Goal: Task Accomplishment & Management: Use online tool/utility

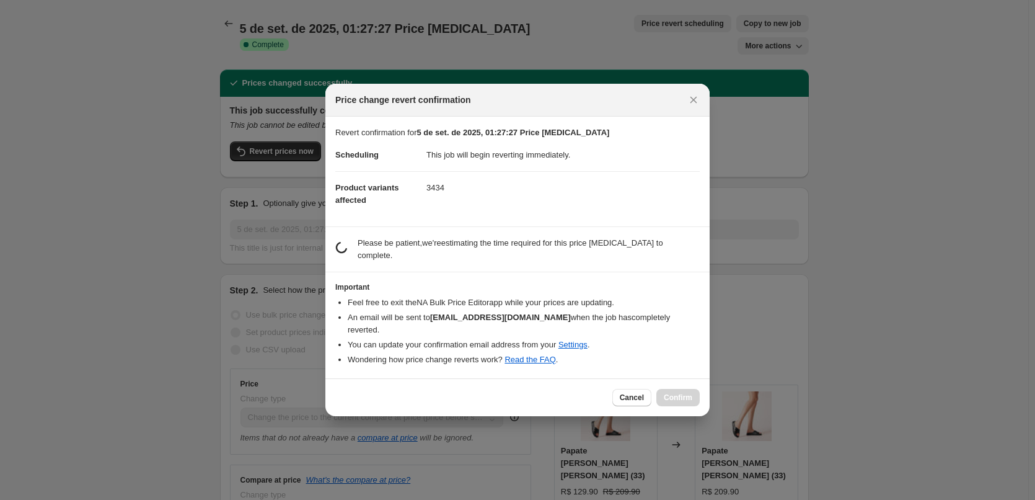
select select "ecap"
select select "remove"
click at [622, 389] on button "Cancel" at bounding box center [631, 397] width 39 height 17
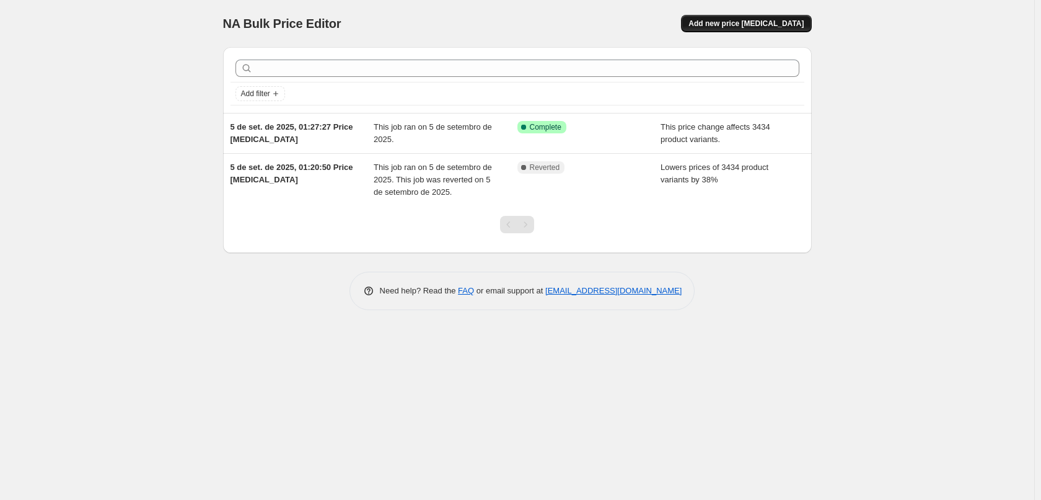
click at [761, 25] on span "Add new price [MEDICAL_DATA]" at bounding box center [746, 24] width 115 height 10
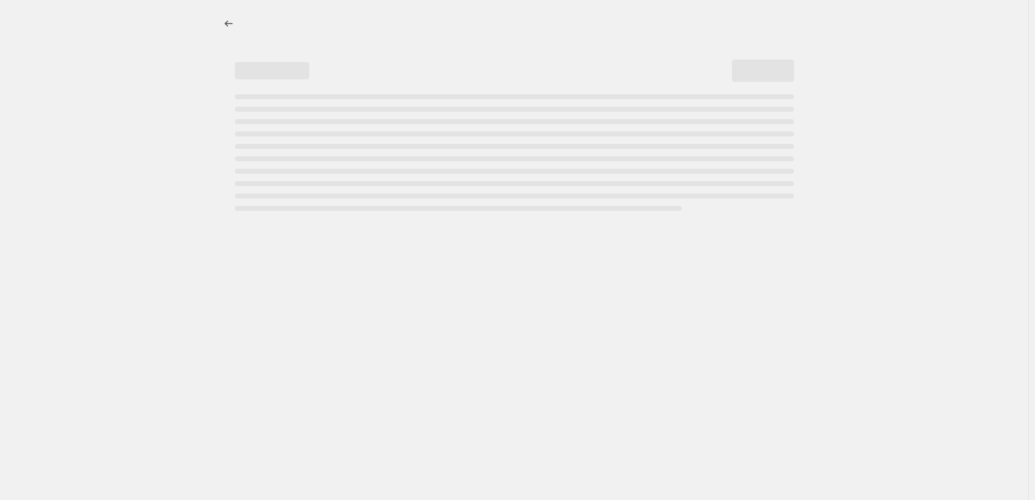
select select "percentage"
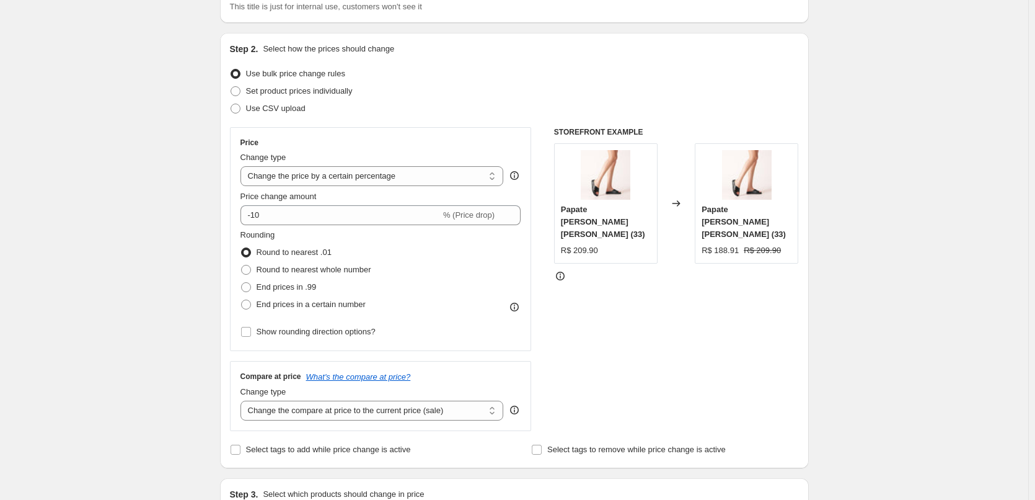
scroll to position [104, 0]
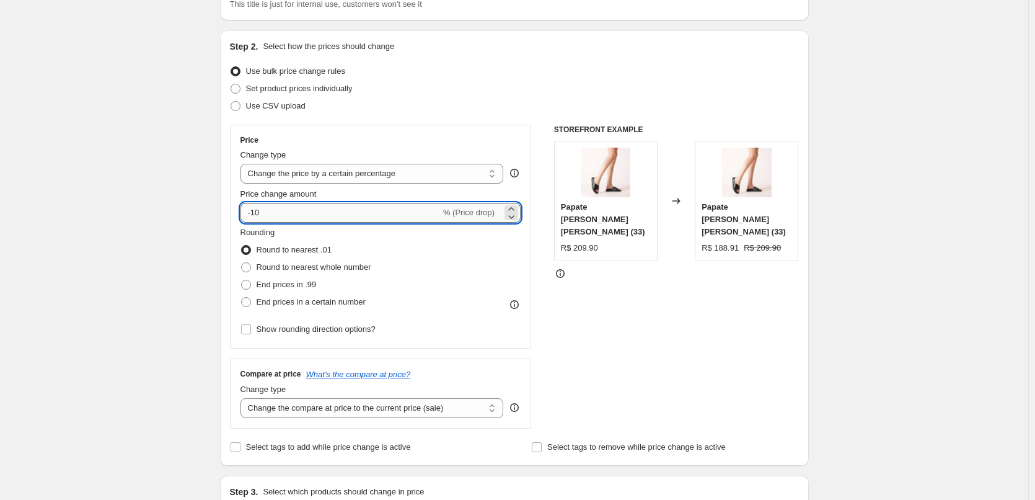
drag, startPoint x: 262, startPoint y: 207, endPoint x: 252, endPoint y: 207, distance: 9.9
click at [252, 207] on input "-10" at bounding box center [341, 213] width 200 height 20
click at [257, 209] on input "-10" at bounding box center [341, 213] width 200 height 20
drag, startPoint x: 255, startPoint y: 209, endPoint x: 268, endPoint y: 208, distance: 13.7
click at [268, 208] on input "-10" at bounding box center [341, 213] width 200 height 20
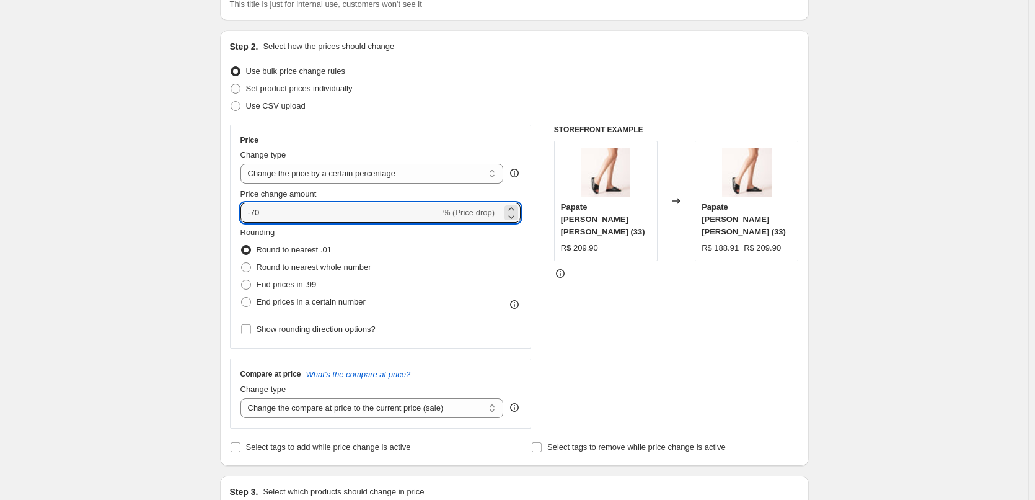
type input "-70"
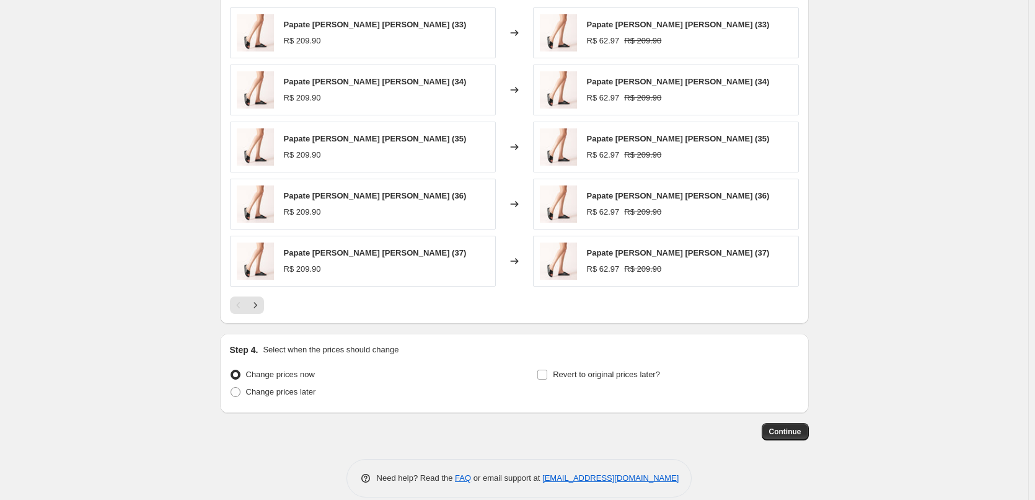
scroll to position [740, 0]
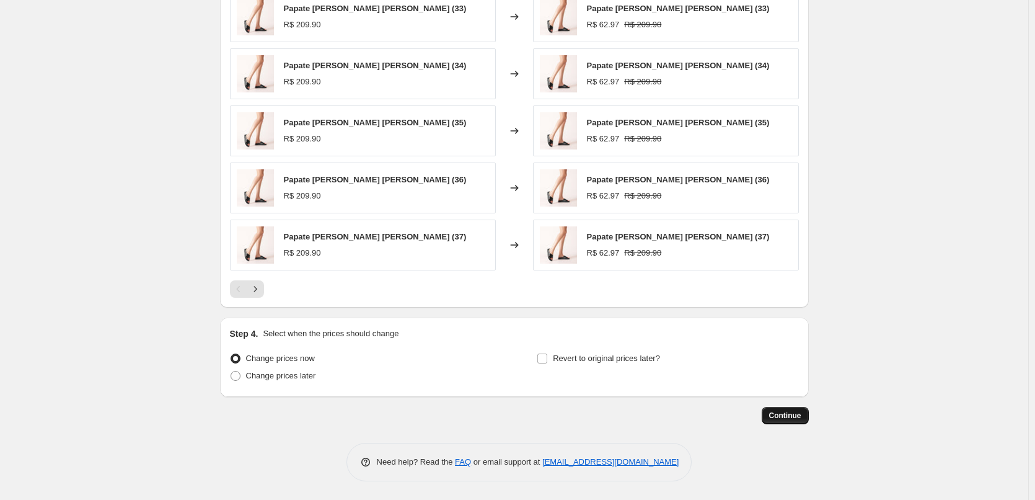
click at [799, 417] on span "Continue" at bounding box center [785, 415] width 32 height 10
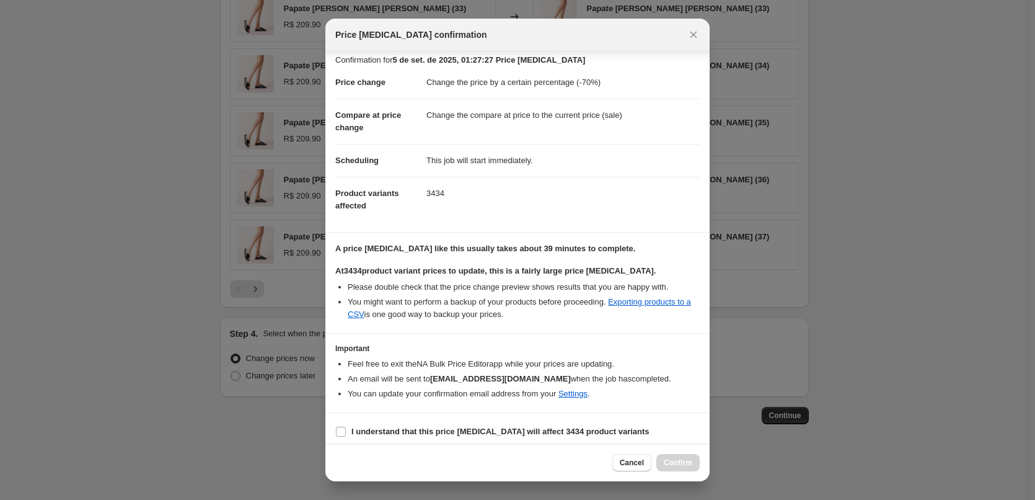
scroll to position [14, 0]
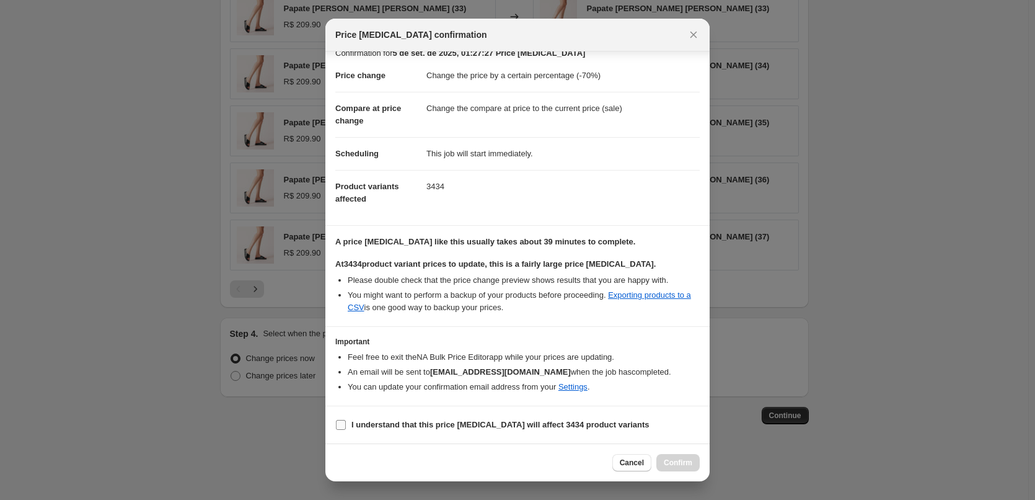
click at [348, 423] on label "I understand that this price [MEDICAL_DATA] will affect 3434 product variants" at bounding box center [492, 424] width 314 height 17
click at [371, 420] on b "I understand that this price [MEDICAL_DATA] will affect 3434 product variants" at bounding box center [500, 424] width 298 height 9
click at [346, 420] on input "I understand that this price [MEDICAL_DATA] will affect 3434 product variants" at bounding box center [341, 425] width 10 height 10
checkbox input "true"
click at [659, 465] on button "Confirm" at bounding box center [677, 462] width 43 height 17
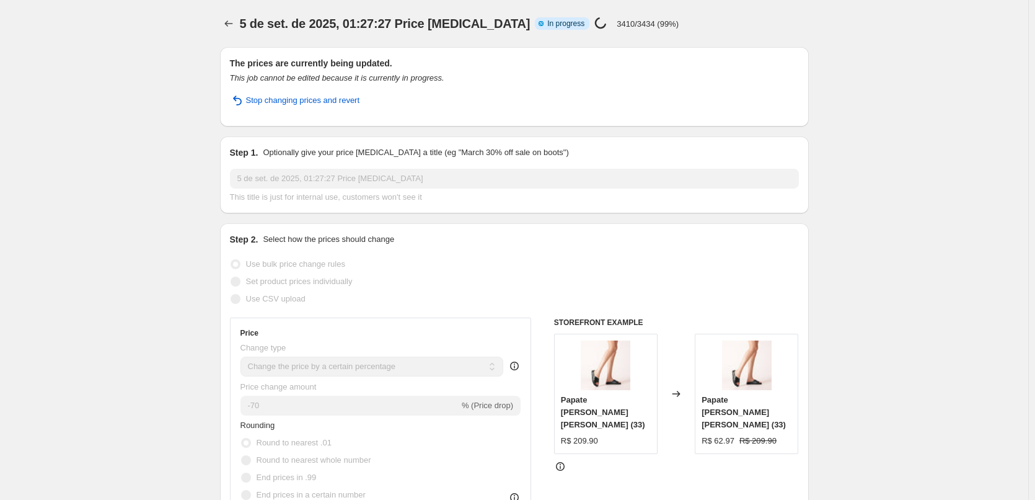
select select "percentage"
